Goal: Task Accomplishment & Management: Complete application form

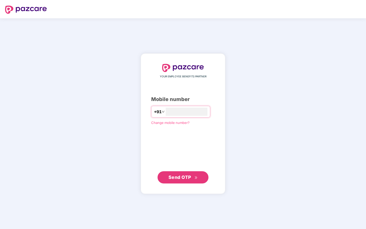
type input "**********"
click at [186, 178] on span "Send OTP" at bounding box center [180, 177] width 23 height 5
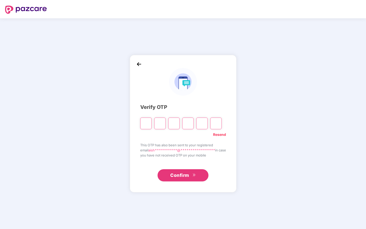
type input "*"
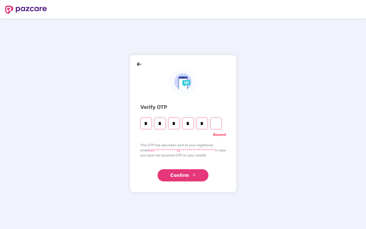
type input "*"
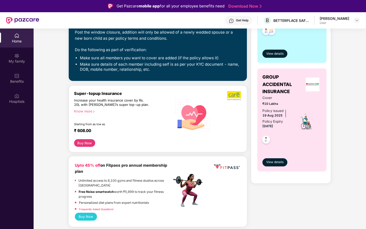
scroll to position [116, 0]
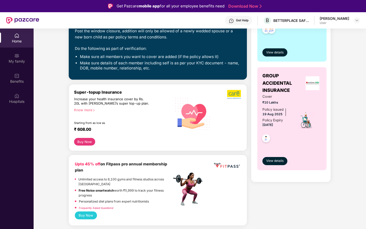
click at [92, 111] on div "Know more" at bounding box center [121, 110] width 95 height 4
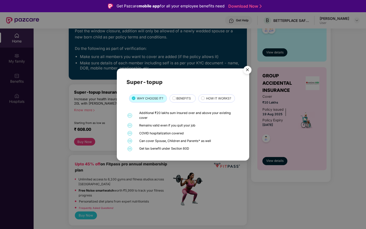
click at [187, 98] on span "BENEFITS" at bounding box center [184, 98] width 15 height 5
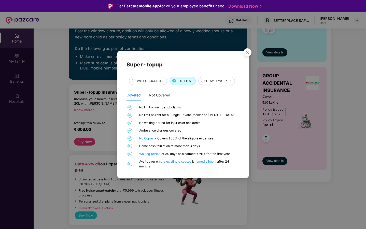
click at [221, 81] on span "HOW IT WORKS?" at bounding box center [218, 81] width 25 height 5
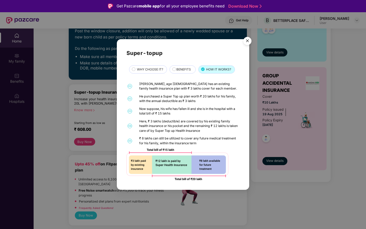
click at [149, 70] on span "WHY CHOOSE IT?" at bounding box center [150, 69] width 26 height 5
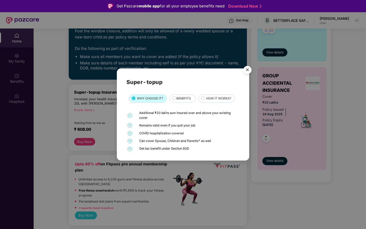
click at [246, 68] on img "Close" at bounding box center [248, 71] width 14 height 14
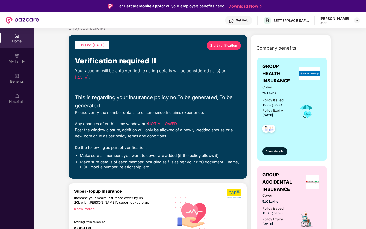
scroll to position [17, 0]
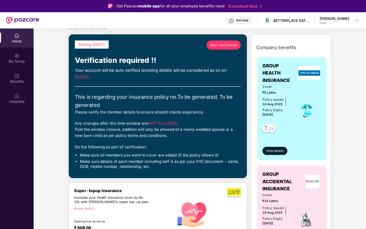
click at [226, 48] on link "Start verification" at bounding box center [224, 45] width 34 height 9
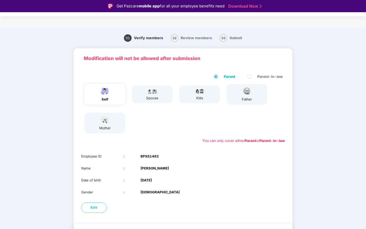
click at [109, 93] on img at bounding box center [105, 91] width 13 height 9
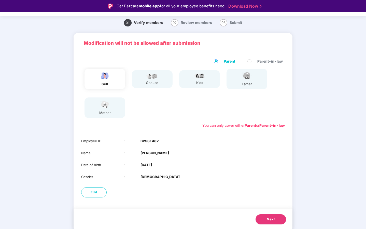
scroll to position [12, 0]
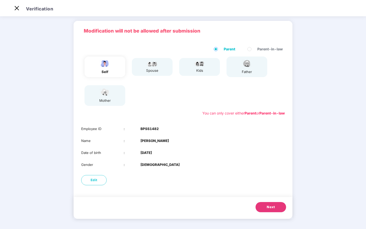
click at [265, 207] on button "Next" at bounding box center [271, 207] width 31 height 10
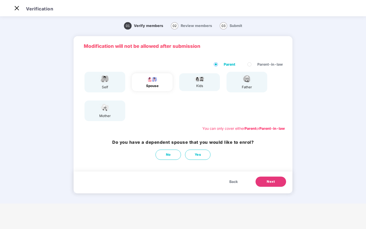
scroll to position [0, 0]
click at [168, 155] on span "No" at bounding box center [168, 154] width 5 height 5
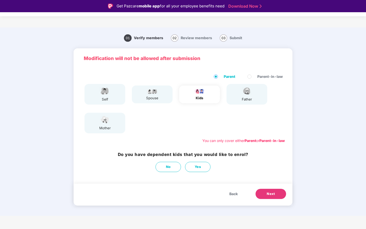
click at [265, 194] on button "Next" at bounding box center [271, 194] width 31 height 10
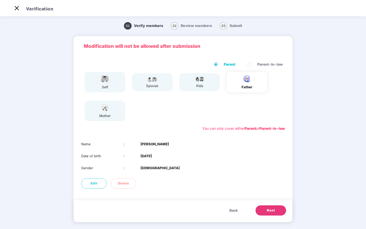
click at [120, 87] on div "self" at bounding box center [105, 82] width 41 height 21
click at [276, 213] on button "Next" at bounding box center [271, 211] width 31 height 10
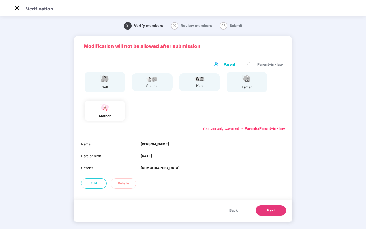
click at [269, 210] on span "Next" at bounding box center [271, 210] width 8 height 5
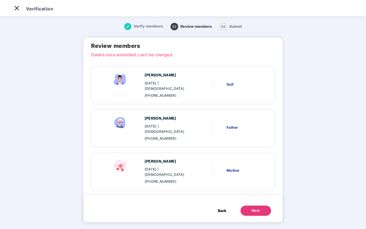
click at [257, 208] on div "Next" at bounding box center [256, 210] width 8 height 5
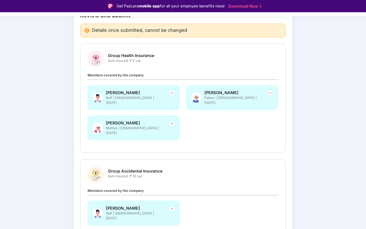
scroll to position [68, 0]
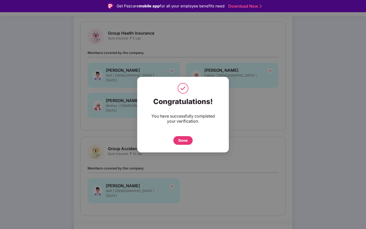
click at [187, 139] on div "Done" at bounding box center [183, 141] width 9 height 6
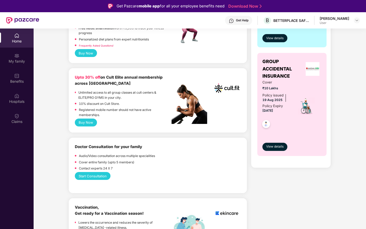
scroll to position [173, 0]
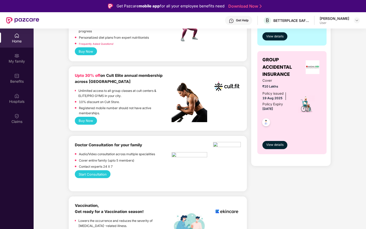
click at [92, 121] on button "Buy Now" at bounding box center [86, 121] width 22 height 8
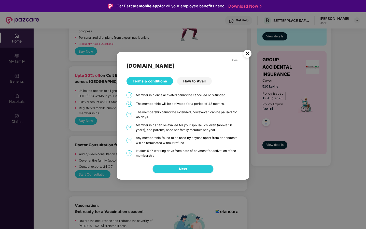
click at [190, 172] on button "Next" at bounding box center [183, 169] width 61 height 9
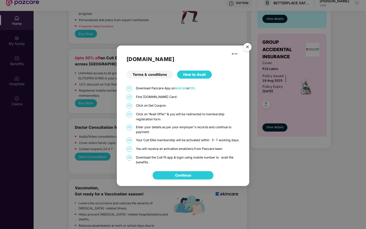
scroll to position [19, 0]
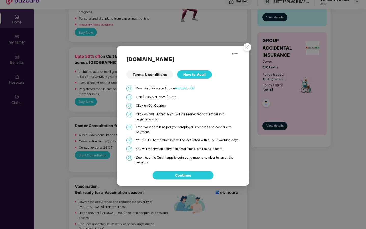
click at [248, 44] on img "Close" at bounding box center [248, 48] width 14 height 14
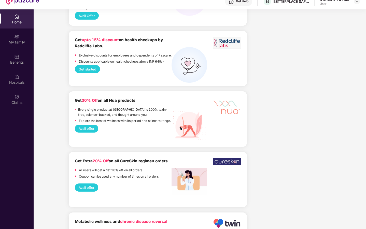
scroll to position [473, 0]
